Goal: Feedback & Contribution: Submit feedback/report problem

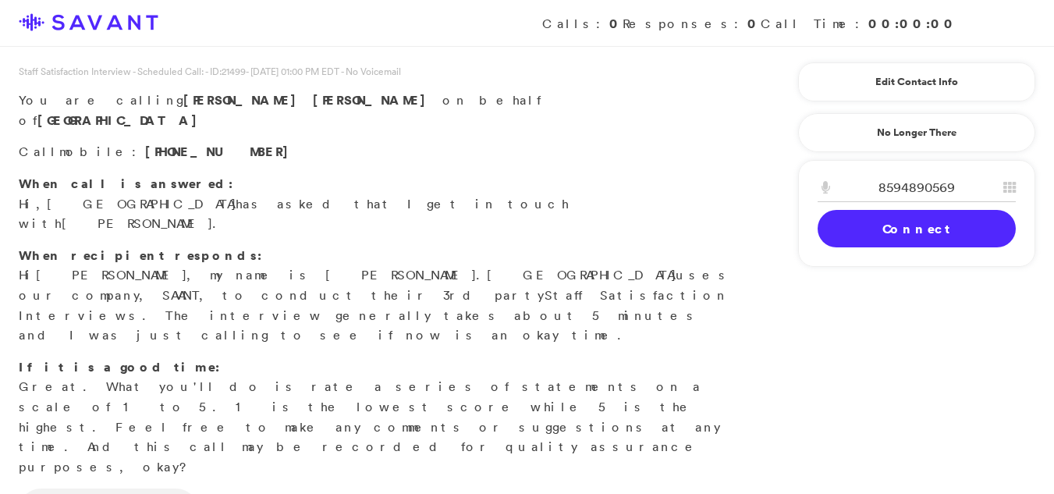
click at [894, 233] on link "Connect" at bounding box center [916, 228] width 198 height 37
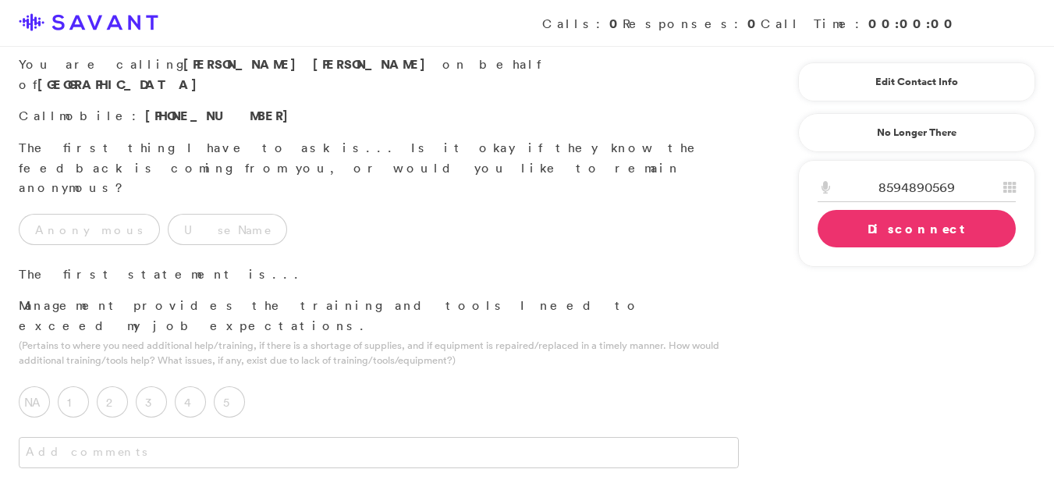
scroll to position [25, 0]
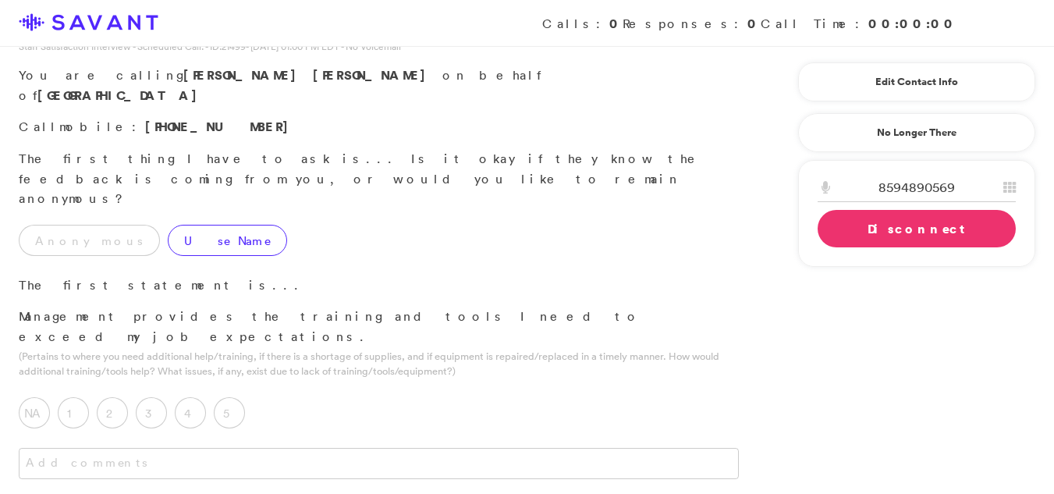
click at [185, 225] on label "Use Name" at bounding box center [227, 240] width 119 height 31
click at [197, 397] on label "4" at bounding box center [190, 412] width 31 height 31
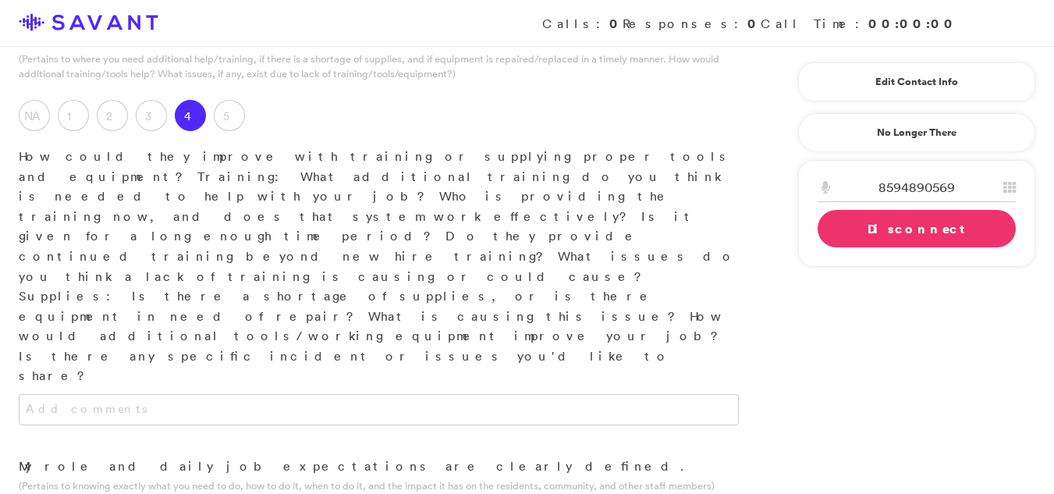
scroll to position [338, 0]
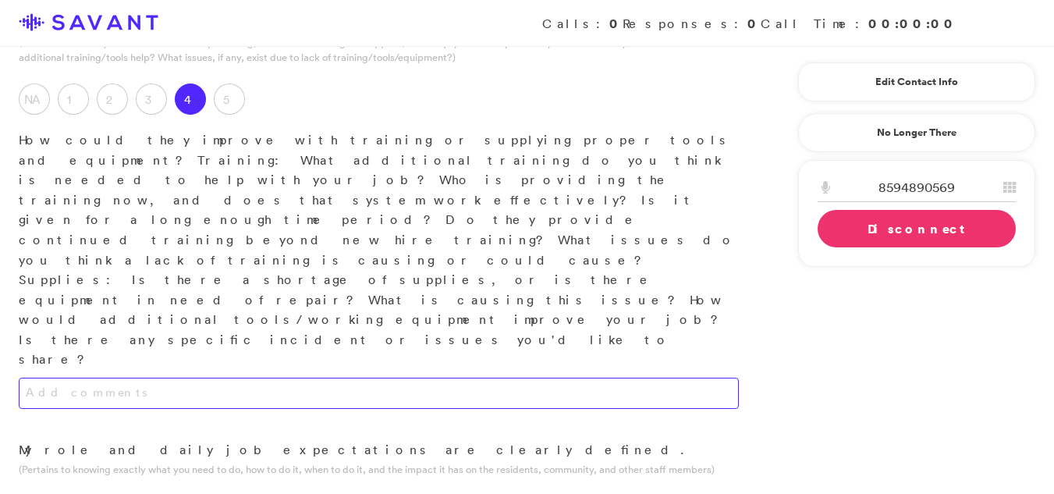
click at [349, 377] on textarea at bounding box center [379, 392] width 720 height 31
type textarea "They provide reasonably good training."
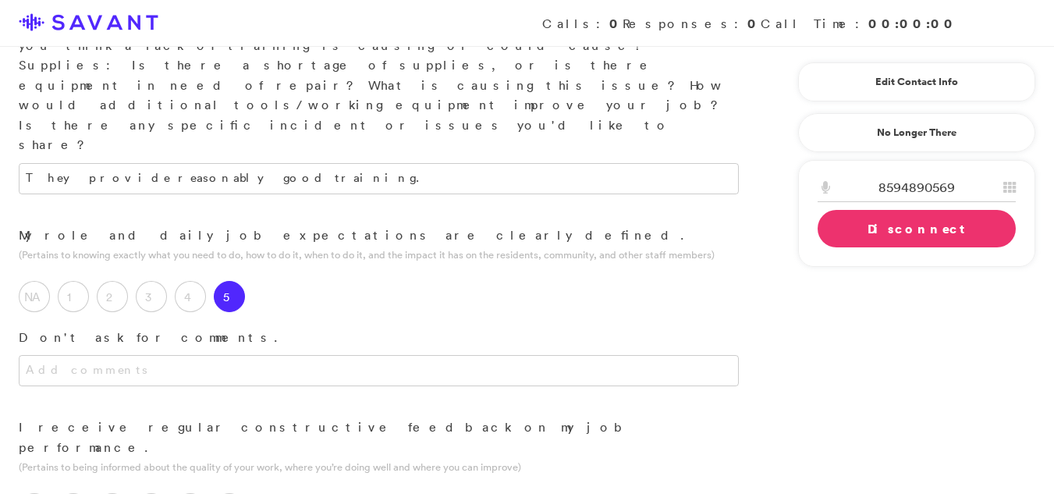
scroll to position [558, 0]
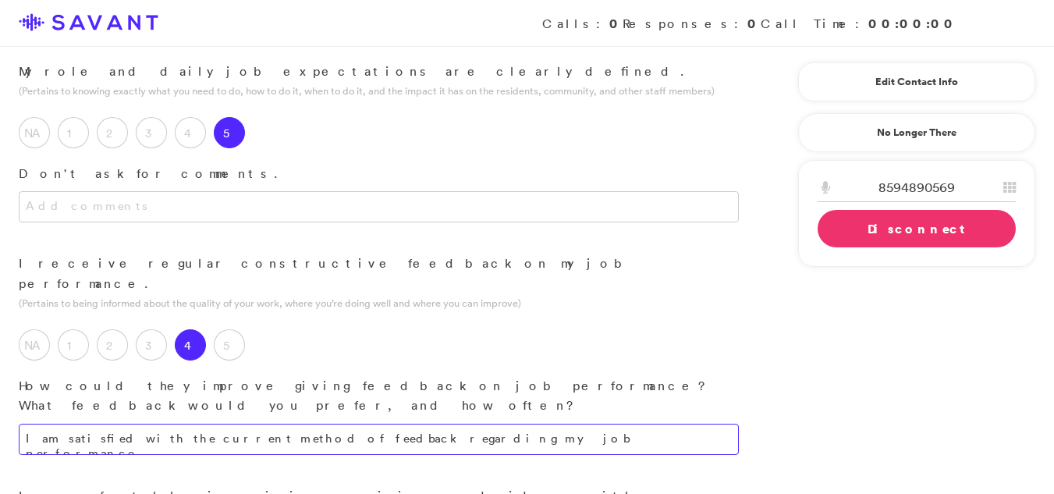
scroll to position [762, 0]
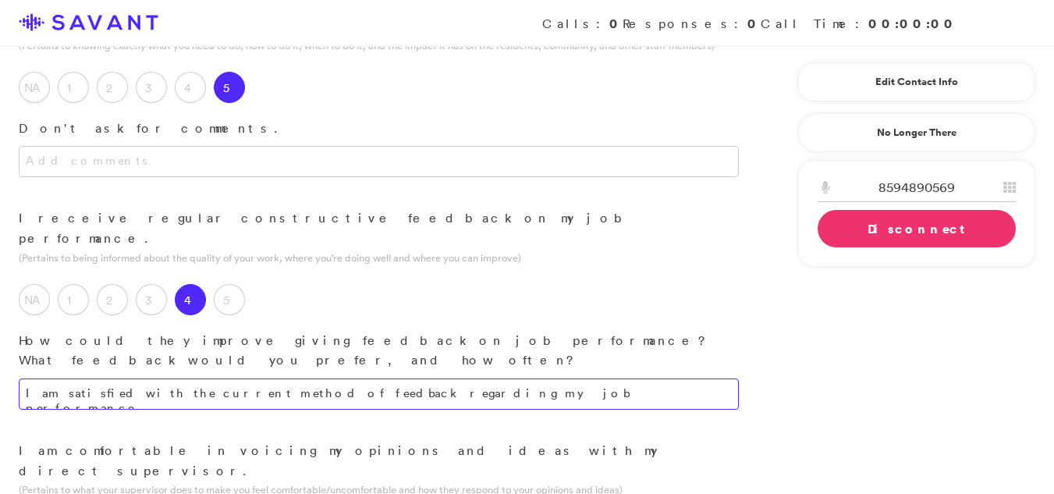
type textarea "I am satisfied with the current method of feedback regarding my job performance."
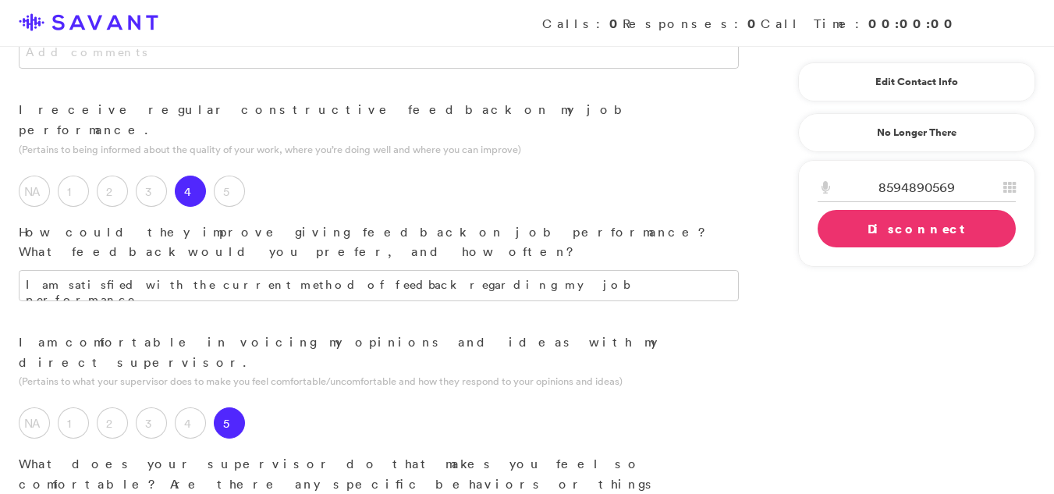
type textarea "She consistently provides encouragement and support, offering assistance whenev…"
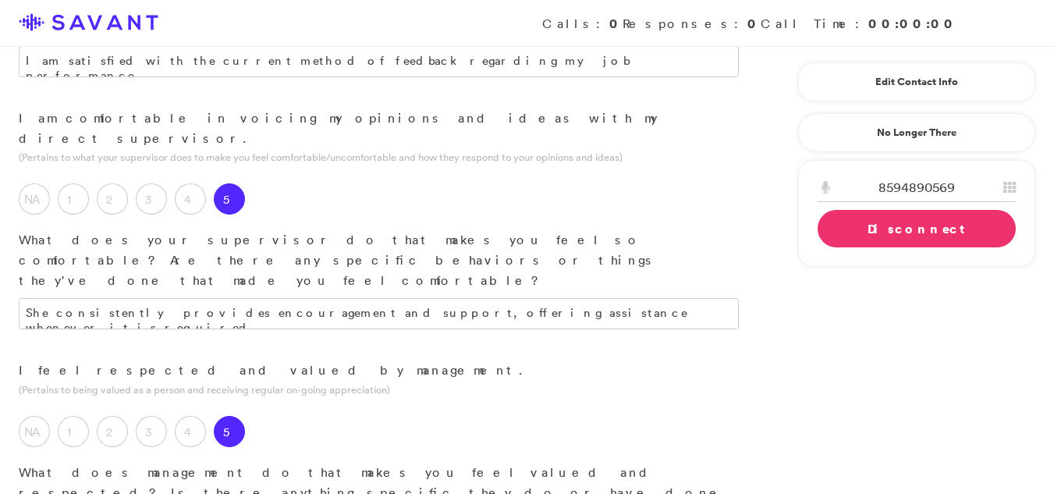
scroll to position [1145, 0]
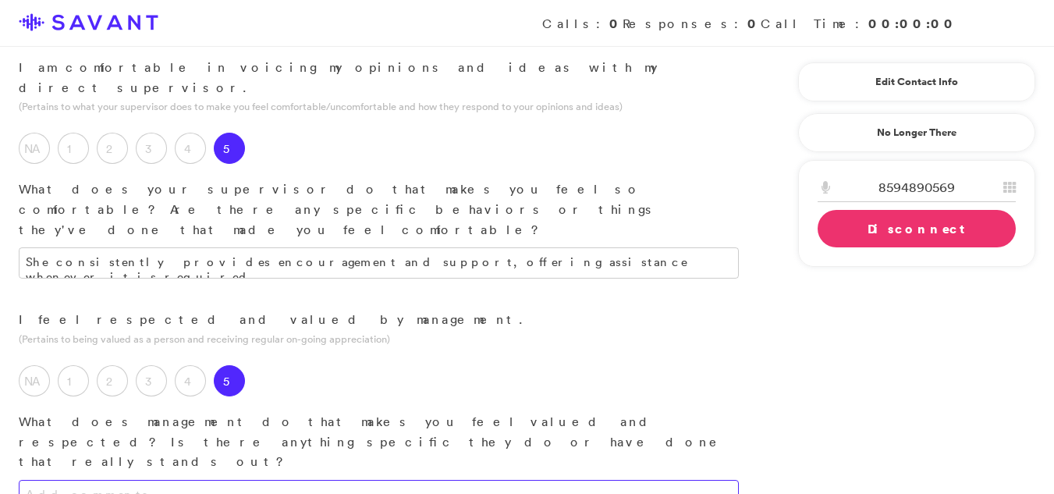
click at [356, 480] on textarea at bounding box center [379, 495] width 720 height 31
click at [657, 480] on textarea "managemnt helps out comes on the floor and helps out. The managemnt team makes …" at bounding box center [379, 495] width 720 height 31
click at [685, 480] on textarea "managemnt helps out comes on the floor and helps out. The managemnt team makes …" at bounding box center [379, 495] width 720 height 31
type textarea "managemnt helps out comes on the floor and helps out. The managemnt team makes …"
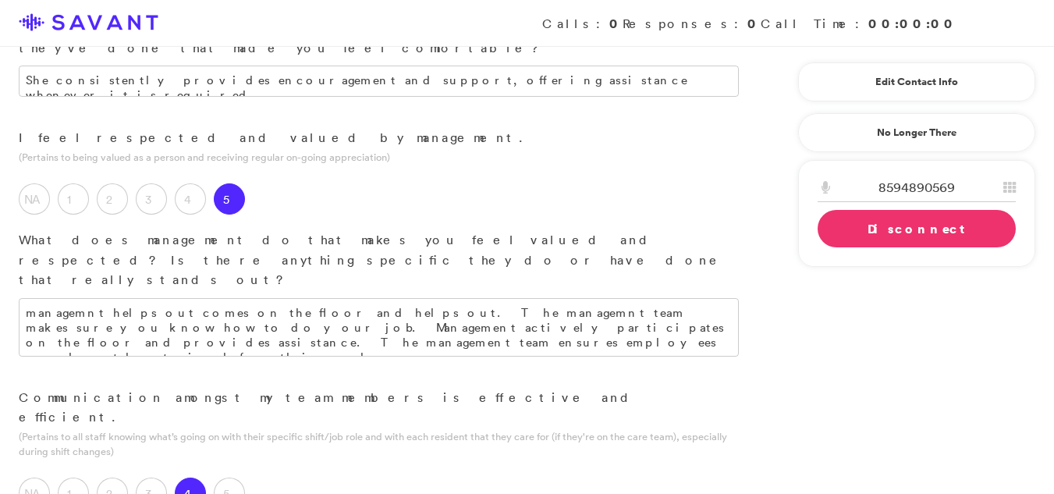
scroll to position [1331, 0]
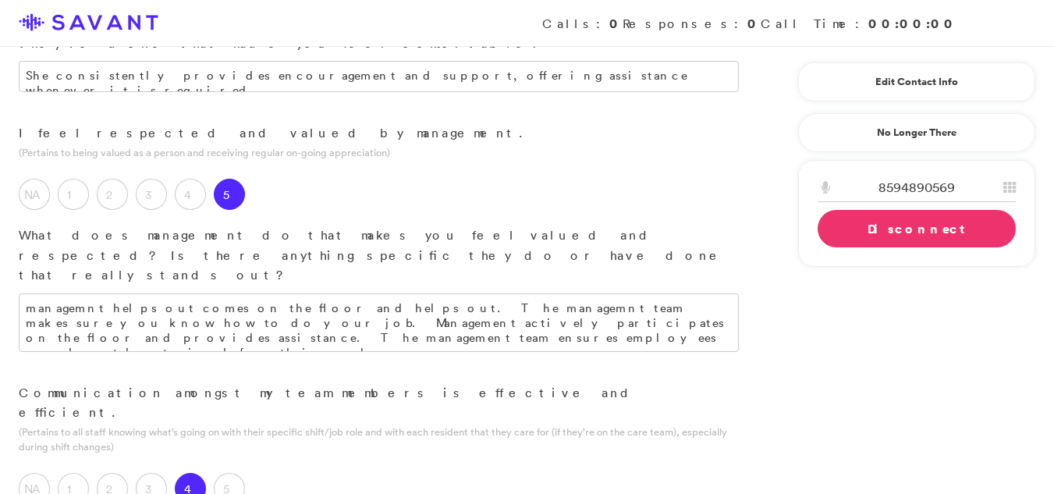
type textarea "I am employed in the nursing department."
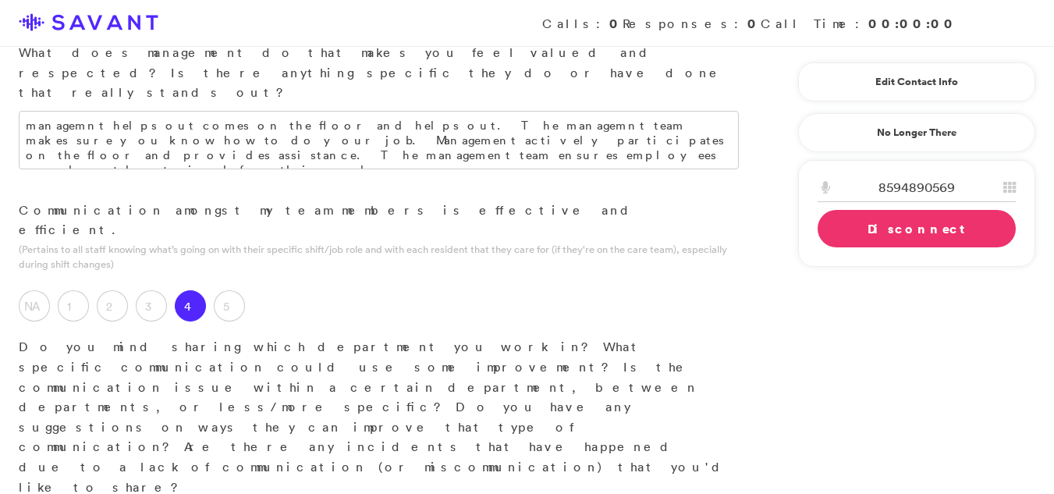
scroll to position [1528, 0]
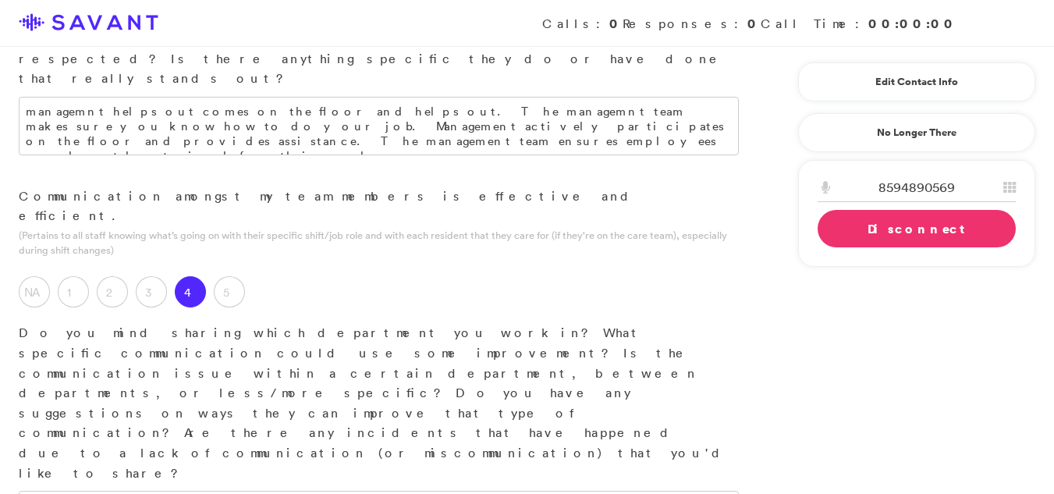
type textarea "I find working with the residents to be particularly rewarding."
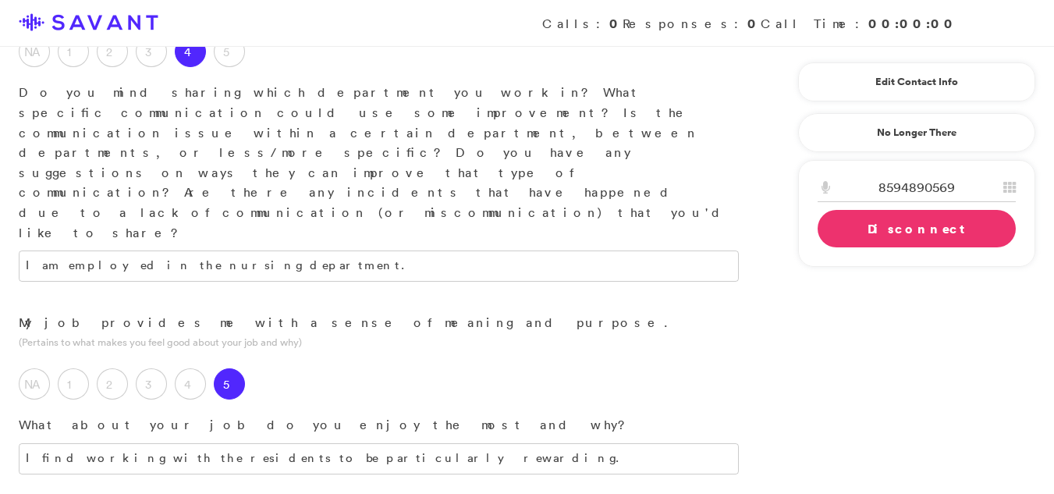
scroll to position [1777, 0]
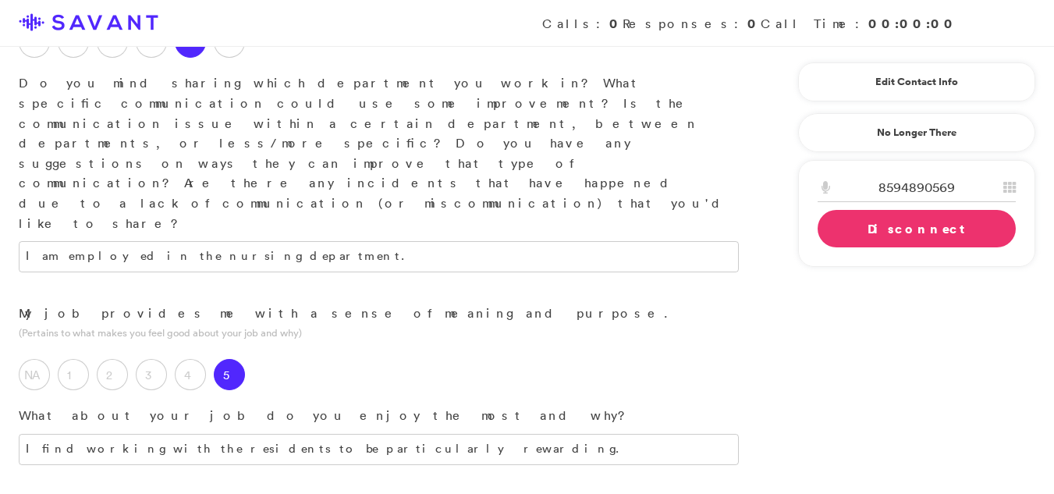
type textarea "The community provides a positive work environment, and employees are treated f…"
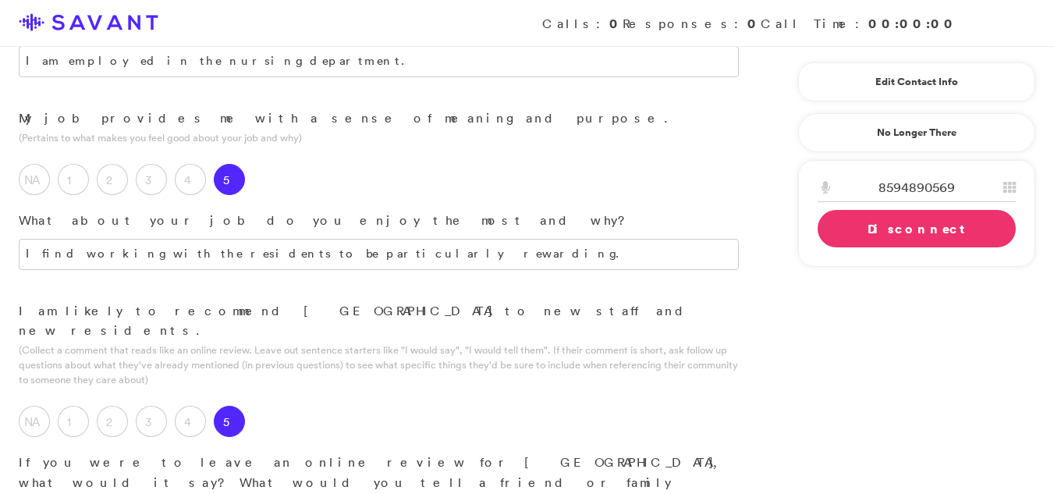
scroll to position [1982, 0]
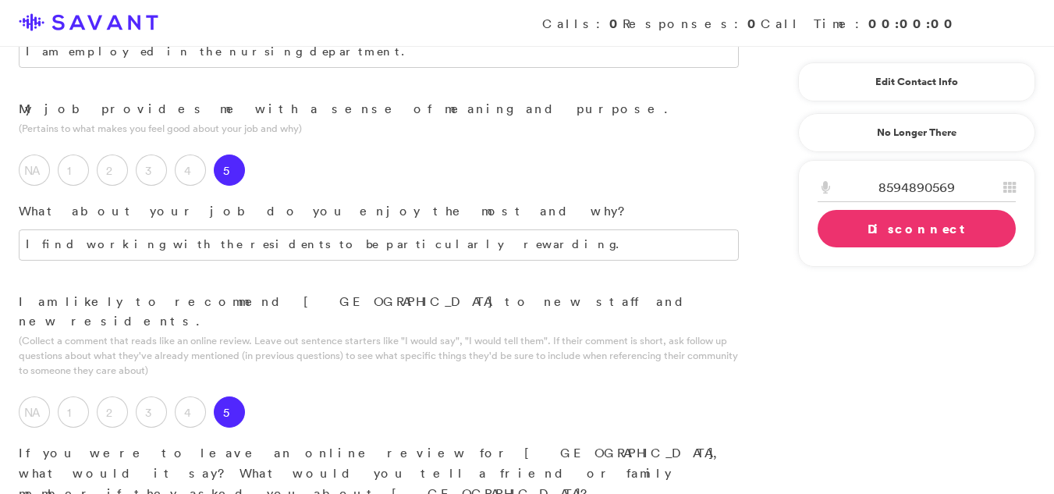
type textarea "I appreciate the positive team dynamic and the collaborative work environment."
drag, startPoint x: 179, startPoint y: 338, endPoint x: 469, endPoint y: 267, distance: 298.8
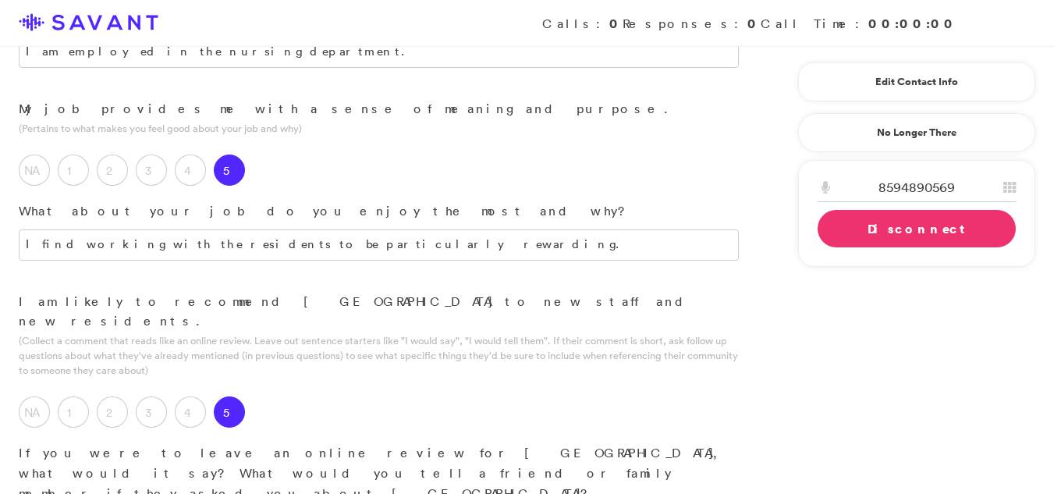
click at [871, 221] on link "Disconnect" at bounding box center [916, 228] width 198 height 37
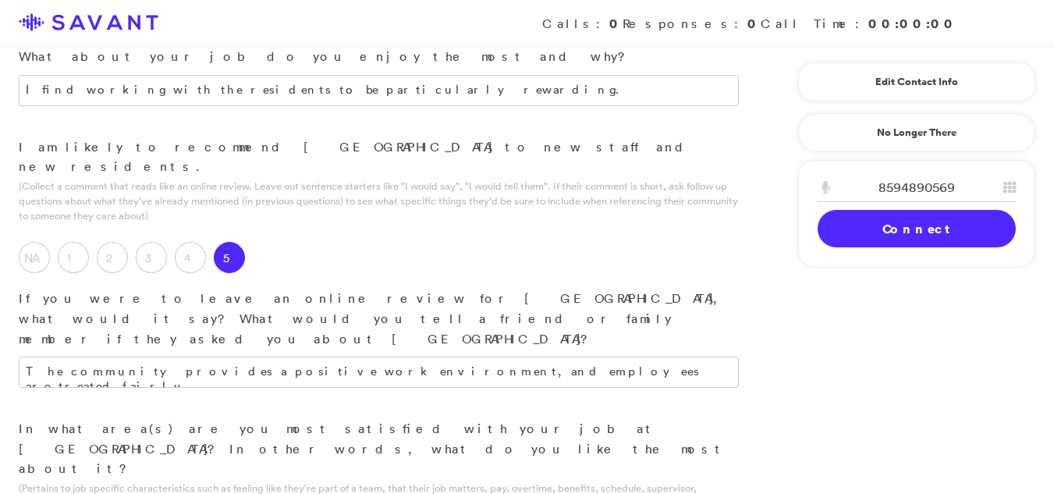
scroll to position [2217, 0]
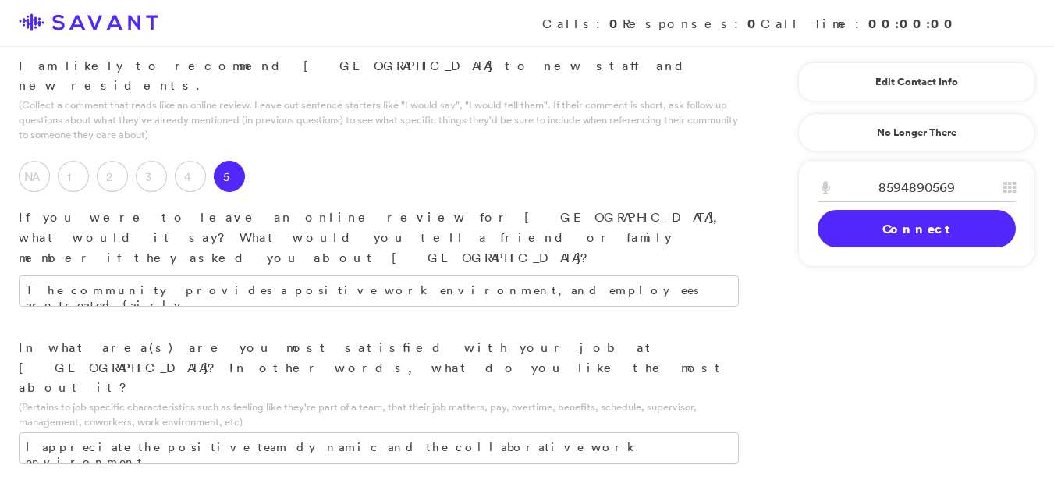
type textarea "Increased compensation would be appreciated."
